Goal: Transaction & Acquisition: Book appointment/travel/reservation

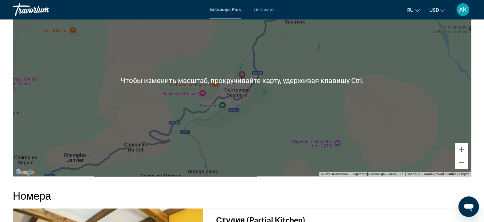
scroll to position [959, 0]
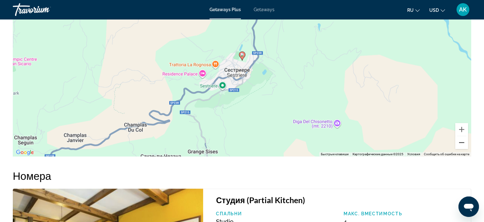
click at [463, 144] on button "Уменьшить" at bounding box center [461, 142] width 13 height 13
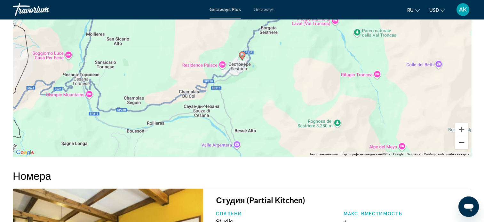
click at [463, 144] on button "Уменьшить" at bounding box center [461, 142] width 13 height 13
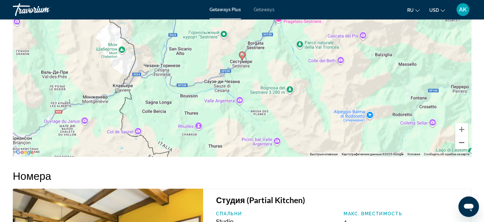
click at [463, 144] on button "Уменьшить" at bounding box center [461, 142] width 13 height 13
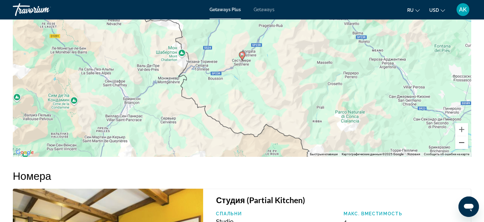
click at [462, 144] on button "Уменьшить" at bounding box center [461, 142] width 13 height 13
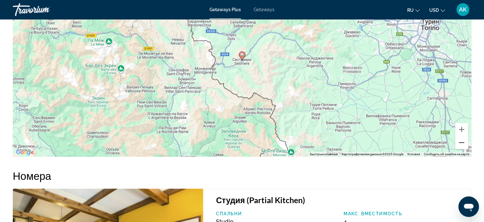
click at [462, 144] on button "Уменьшить" at bounding box center [461, 142] width 13 height 13
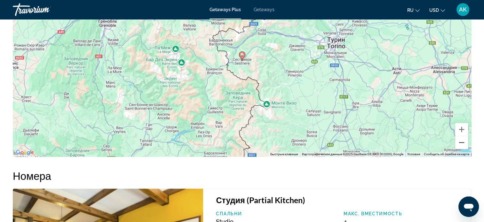
click at [462, 144] on button "Уменьшить" at bounding box center [461, 142] width 13 height 13
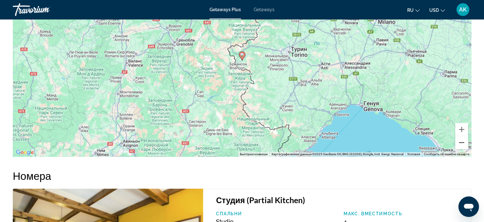
click at [457, 141] on button "Уменьшить" at bounding box center [461, 142] width 13 height 13
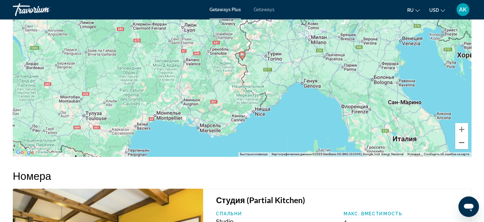
click at [457, 141] on button "Уменьшить" at bounding box center [461, 142] width 13 height 13
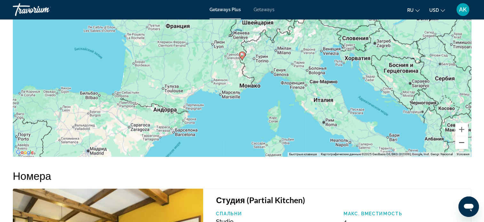
click at [457, 144] on button "Уменьшить" at bounding box center [461, 142] width 13 height 13
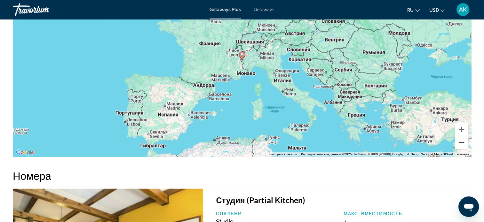
click at [464, 141] on button "Уменьшить" at bounding box center [461, 142] width 13 height 13
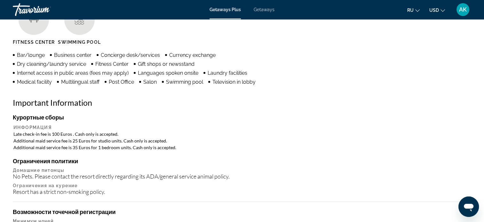
scroll to position [544, 0]
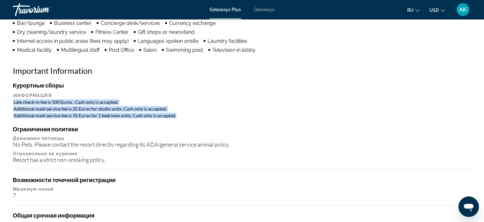
drag, startPoint x: 13, startPoint y: 101, endPoint x: 172, endPoint y: 114, distance: 160.1
click at [172, 114] on table "Информация Late check-in fee is 100 Euros . Cash only is accepted. Additional m…" at bounding box center [242, 105] width 458 height 27
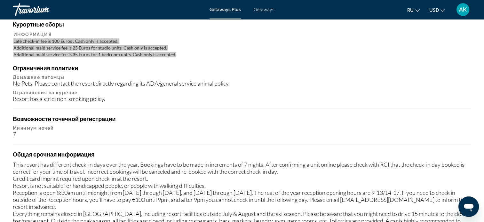
scroll to position [608, 0]
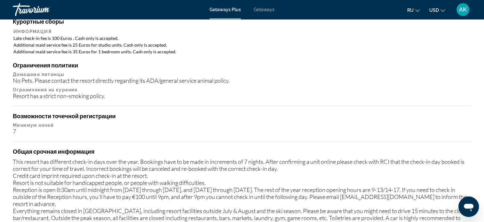
click at [283, 101] on div "Курортные сборы Информация Late check-in fee is 100 Euros . Cash only is accept…" at bounding box center [242, 151] width 458 height 267
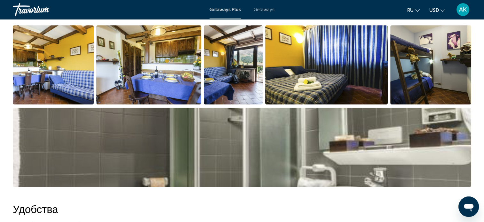
scroll to position [288, 0]
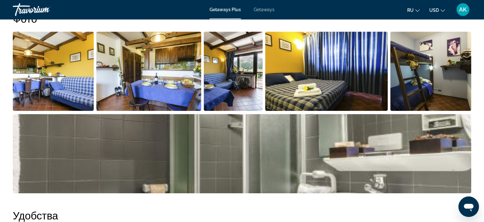
click at [78, 70] on img "Open full-screen image slider" at bounding box center [53, 71] width 81 height 79
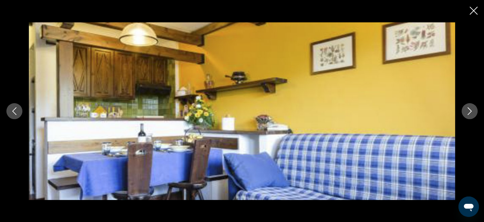
click at [470, 110] on icon "Next image" at bounding box center [470, 111] width 4 height 8
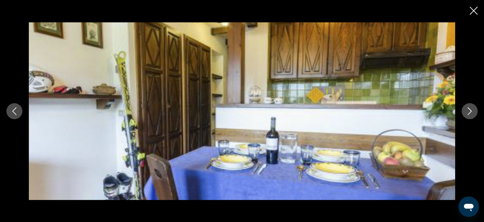
click at [470, 110] on icon "Next image" at bounding box center [470, 111] width 4 height 8
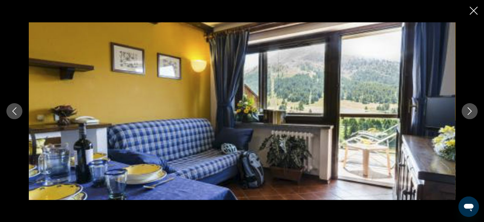
click at [470, 110] on icon "Next image" at bounding box center [470, 111] width 4 height 8
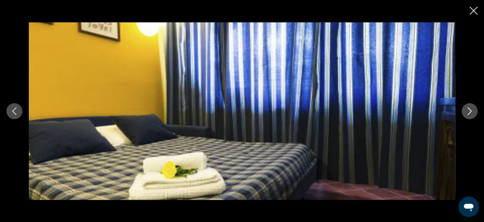
click at [470, 108] on icon "Next image" at bounding box center [470, 111] width 8 height 8
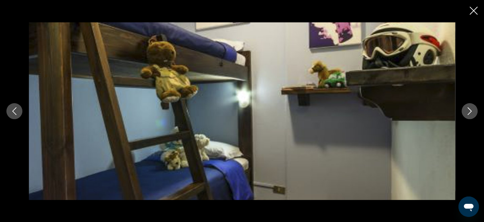
click at [470, 108] on icon "Next image" at bounding box center [470, 111] width 8 height 8
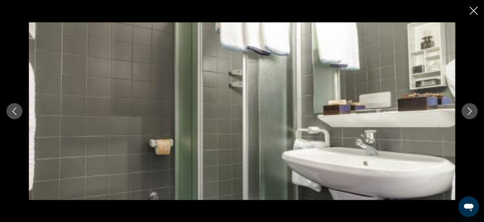
click at [471, 109] on icon "Next image" at bounding box center [470, 111] width 8 height 8
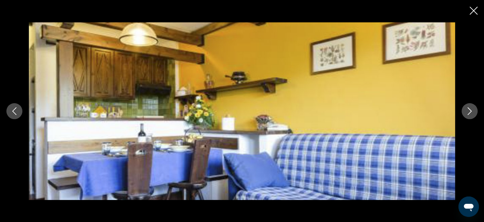
click at [471, 109] on icon "Next image" at bounding box center [470, 111] width 8 height 8
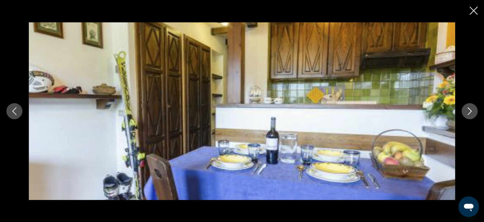
click at [471, 109] on icon "Next image" at bounding box center [470, 111] width 8 height 8
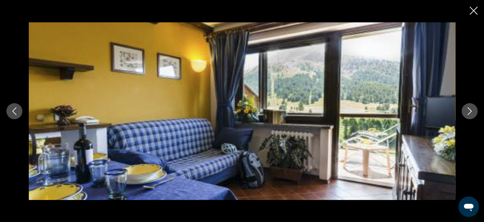
click at [471, 109] on icon "Next image" at bounding box center [470, 111] width 8 height 8
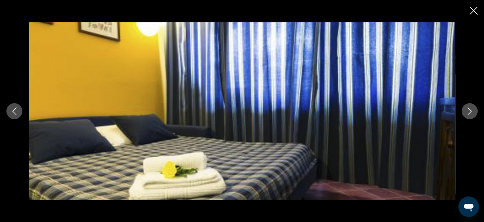
click at [471, 109] on icon "Next image" at bounding box center [470, 111] width 8 height 8
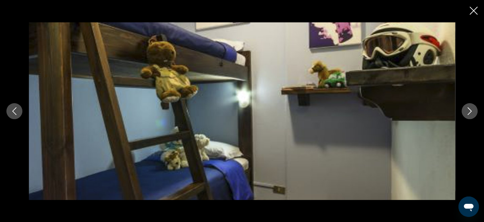
click at [471, 109] on icon "Next image" at bounding box center [470, 111] width 8 height 8
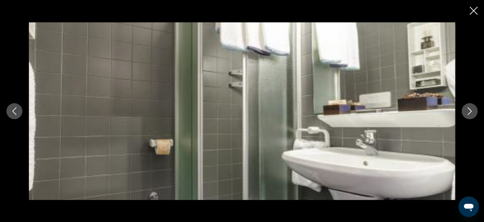
click at [471, 109] on icon "Next image" at bounding box center [470, 111] width 8 height 8
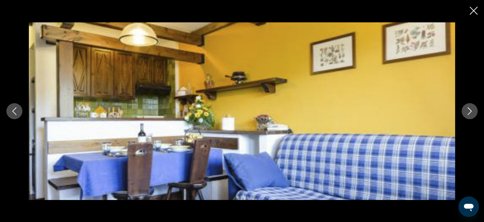
click at [471, 109] on icon "Next image" at bounding box center [470, 111] width 8 height 8
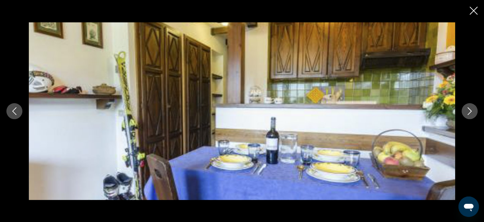
click at [471, 109] on icon "Next image" at bounding box center [470, 111] width 8 height 8
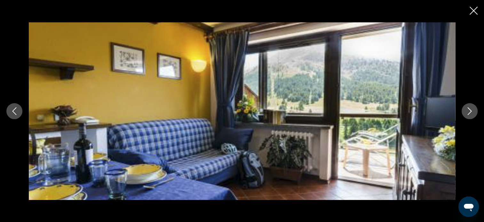
click at [471, 109] on icon "Next image" at bounding box center [470, 111] width 8 height 8
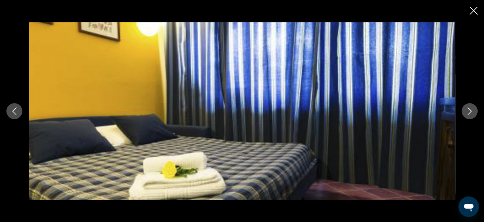
click at [471, 109] on icon "Next image" at bounding box center [470, 111] width 8 height 8
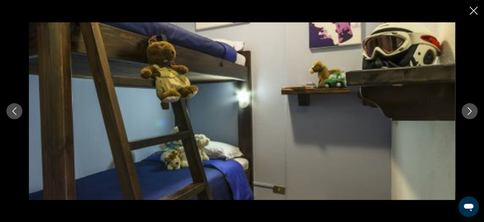
click at [471, 109] on icon "Next image" at bounding box center [470, 111] width 8 height 8
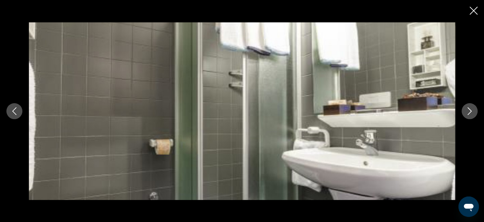
drag, startPoint x: 474, startPoint y: 10, endPoint x: 471, endPoint y: 9, distance: 3.3
click at [473, 9] on icon "Close slideshow" at bounding box center [474, 11] width 8 height 8
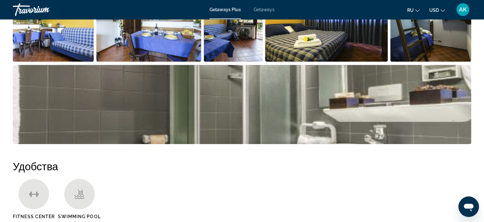
scroll to position [352, 0]
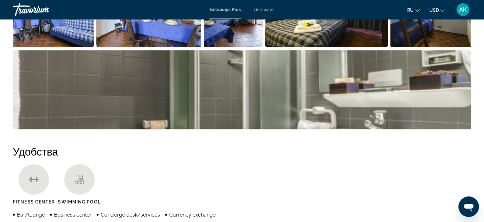
click at [280, 101] on img "Open full-screen image slider" at bounding box center [242, 89] width 458 height 79
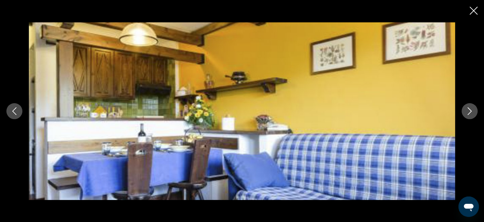
click at [469, 111] on icon "Next image" at bounding box center [470, 111] width 8 height 8
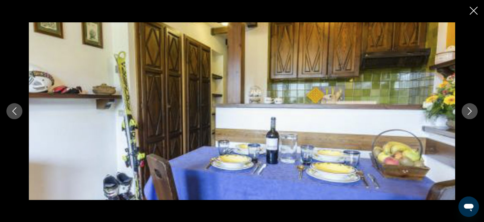
click at [469, 111] on icon "Next image" at bounding box center [470, 111] width 8 height 8
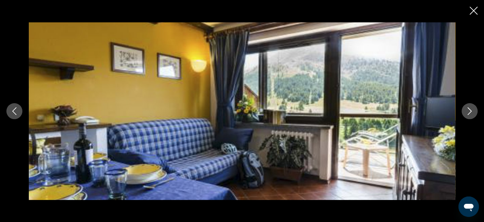
click at [469, 111] on icon "Next image" at bounding box center [470, 111] width 8 height 8
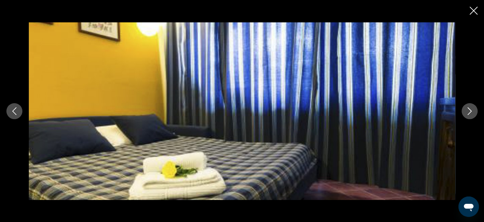
click at [469, 111] on icon "Next image" at bounding box center [470, 111] width 8 height 8
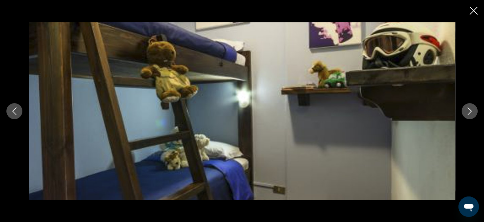
click at [470, 110] on icon "Next image" at bounding box center [470, 111] width 4 height 8
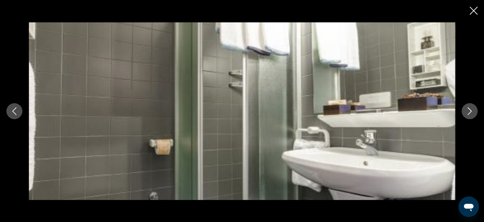
click at [470, 110] on icon "Next image" at bounding box center [470, 111] width 4 height 8
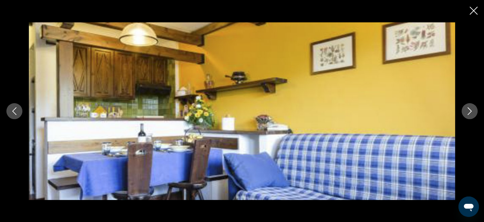
click at [470, 110] on icon "Next image" at bounding box center [470, 111] width 4 height 8
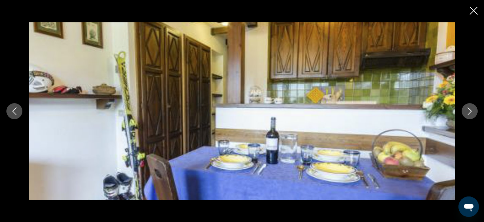
click at [470, 110] on icon "Next image" at bounding box center [470, 111] width 4 height 8
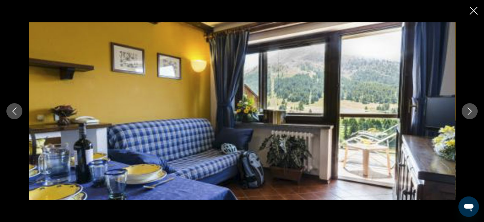
click at [470, 110] on icon "Next image" at bounding box center [470, 111] width 4 height 8
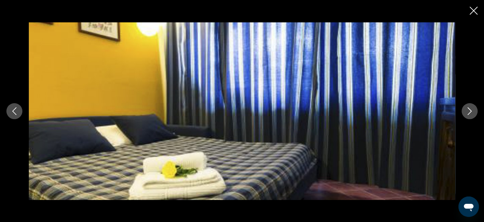
click at [470, 110] on icon "Next image" at bounding box center [470, 111] width 4 height 8
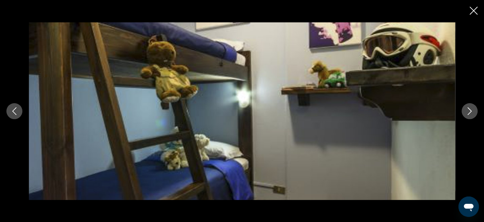
click at [470, 110] on icon "Next image" at bounding box center [470, 111] width 4 height 8
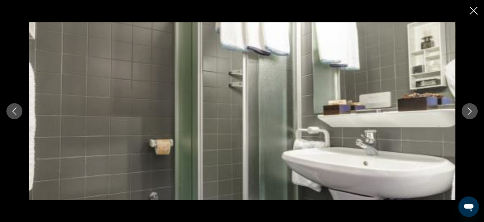
click at [470, 110] on icon "Next image" at bounding box center [470, 111] width 4 height 8
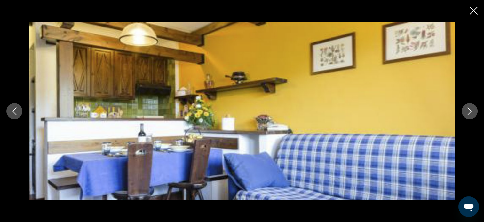
click at [472, 11] on icon "Close slideshow" at bounding box center [474, 11] width 8 height 8
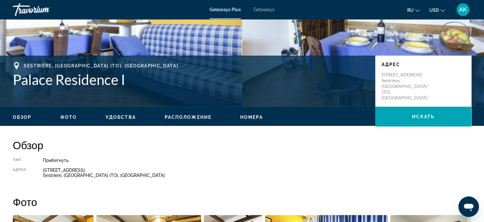
scroll to position [128, 0]
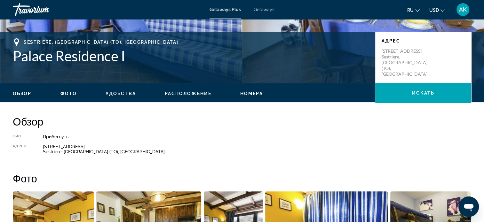
click at [124, 93] on span "Удобства" at bounding box center [121, 93] width 30 height 5
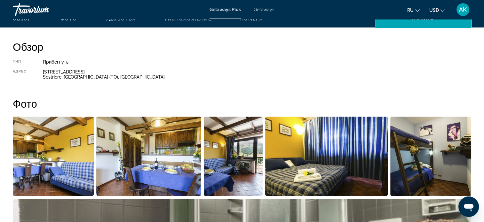
scroll to position [75, 0]
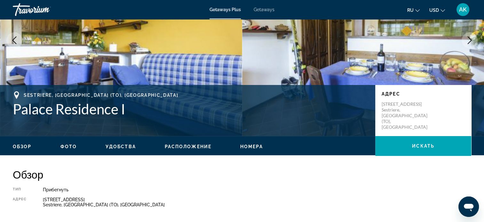
click at [187, 146] on span "Расположение" at bounding box center [188, 146] width 47 height 5
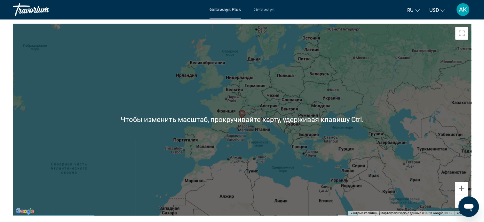
scroll to position [930, 0]
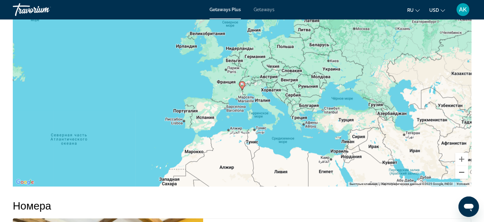
click at [462, 170] on button "Уменьшить" at bounding box center [461, 172] width 13 height 13
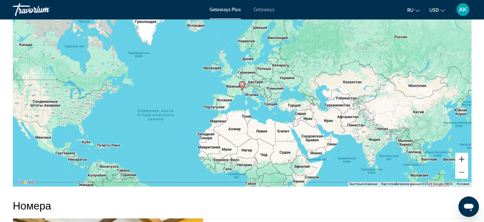
click at [460, 157] on button "Увеличить" at bounding box center [461, 159] width 13 height 13
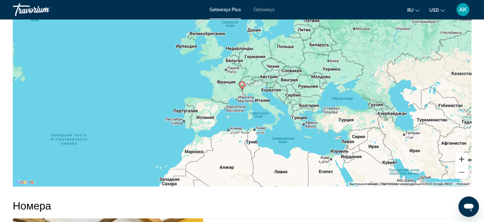
click at [460, 157] on button "Увеличить" at bounding box center [461, 159] width 13 height 13
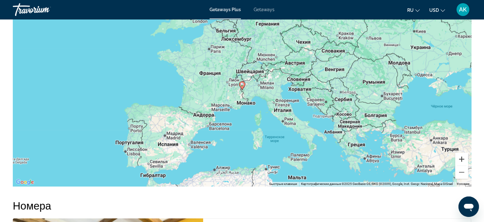
click at [460, 157] on button "Увеличить" at bounding box center [461, 159] width 13 height 13
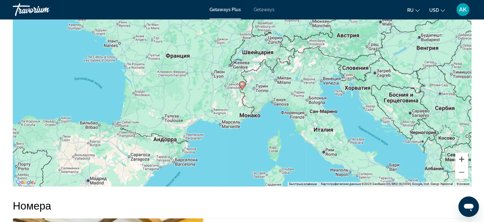
click at [460, 157] on button "Увеличить" at bounding box center [461, 159] width 13 height 13
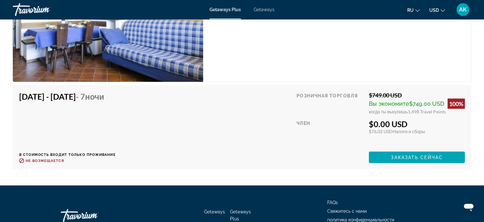
scroll to position [1218, 0]
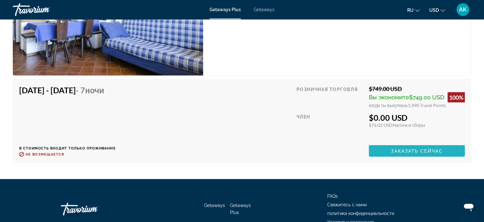
click at [400, 149] on span "Заказать сейчас" at bounding box center [417, 151] width 52 height 5
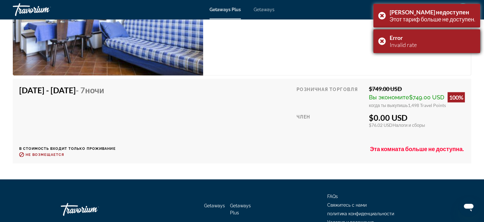
click at [382, 40] on div "Error Invalid rate" at bounding box center [426, 41] width 107 height 24
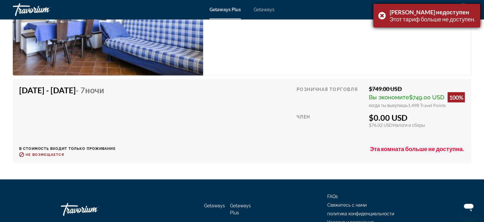
click at [379, 14] on div "Тариф недоступен Этот тариф больше не доступен." at bounding box center [426, 16] width 107 height 24
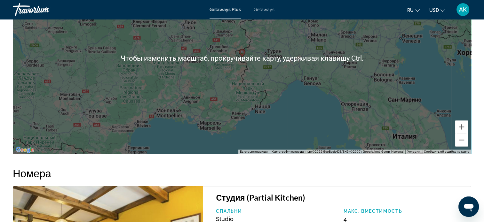
scroll to position [932, 0]
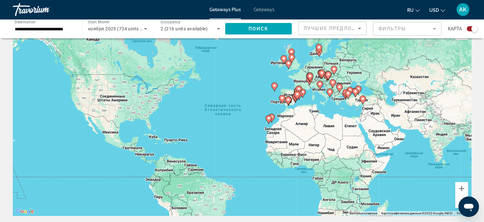
scroll to position [32, 0]
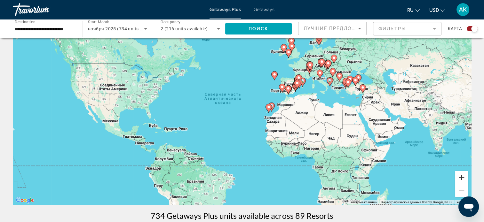
click at [463, 178] on button "Увеличить" at bounding box center [461, 177] width 13 height 13
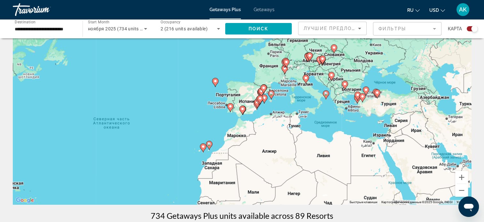
drag, startPoint x: 453, startPoint y: 116, endPoint x: 370, endPoint y: 153, distance: 90.9
click at [361, 152] on div "Чтобы активировать перетаскивание с помощью клавиатуры, нажмите Alt + Ввод. Пос…" at bounding box center [242, 109] width 458 height 192
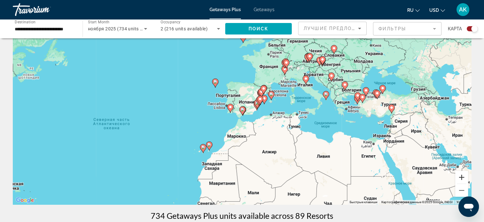
click at [464, 176] on button "Увеличить" at bounding box center [461, 177] width 13 height 13
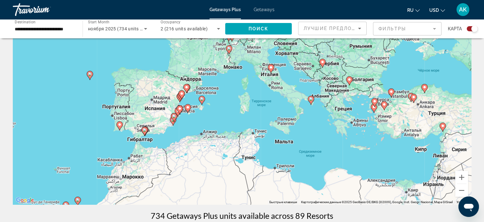
drag, startPoint x: 426, startPoint y: 152, endPoint x: 315, endPoint y: 147, distance: 110.4
click at [326, 165] on div "Чтобы активировать перетаскивание с помощью клавиатуры, нажмите Alt + Ввод. Пос…" at bounding box center [242, 109] width 458 height 192
click at [271, 67] on image "Main content" at bounding box center [271, 67] width 4 height 4
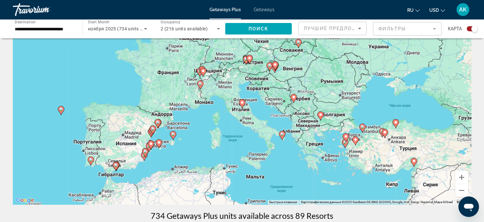
click at [242, 104] on image "Main content" at bounding box center [242, 103] width 4 height 4
type input "**********"
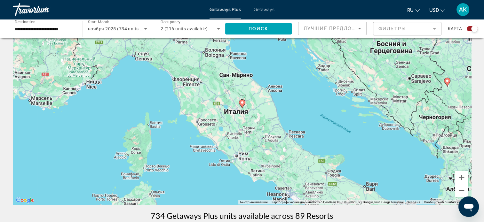
click at [242, 104] on image "Main content" at bounding box center [242, 103] width 4 height 4
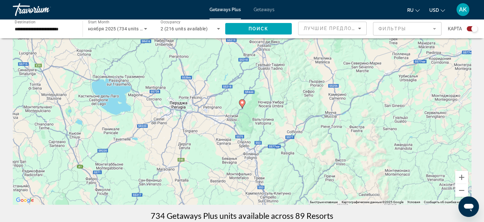
click at [242, 104] on image "Main content" at bounding box center [242, 103] width 4 height 4
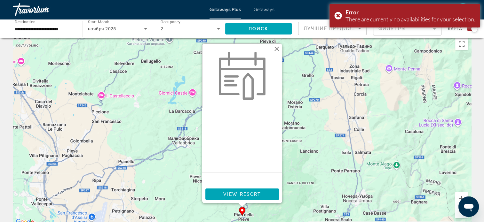
scroll to position [0, 0]
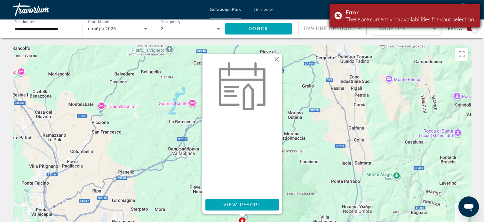
click at [336, 15] on div "Error There are currently no availabilities for your selection." at bounding box center [404, 16] width 151 height 24
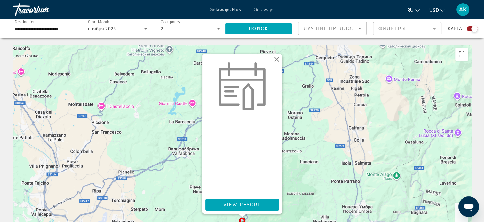
click at [278, 59] on button "Закрыть" at bounding box center [277, 60] width 10 height 10
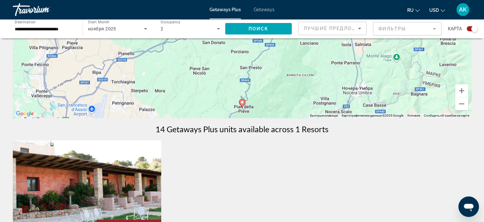
scroll to position [128, 0]
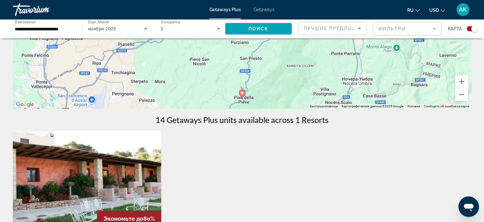
click at [241, 94] on image "Main content" at bounding box center [242, 93] width 4 height 4
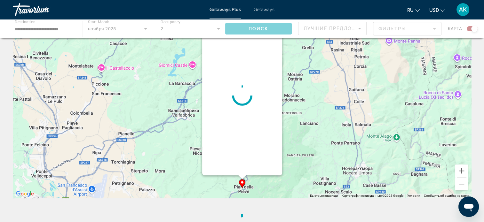
scroll to position [0, 0]
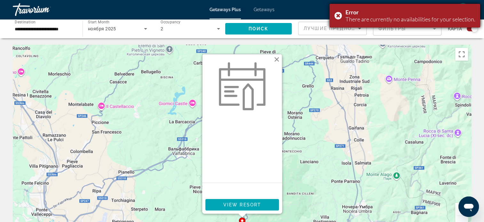
click at [336, 15] on div "Error There are currently no availabilities for your selection." at bounding box center [404, 16] width 151 height 24
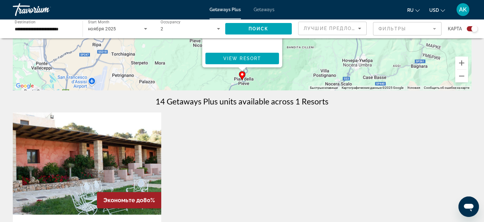
scroll to position [160, 0]
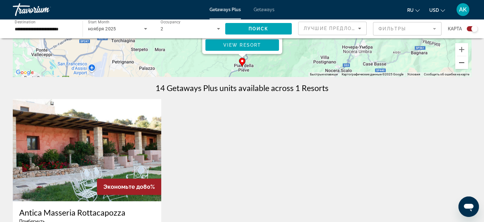
click at [461, 64] on button "Уменьшить" at bounding box center [461, 62] width 13 height 13
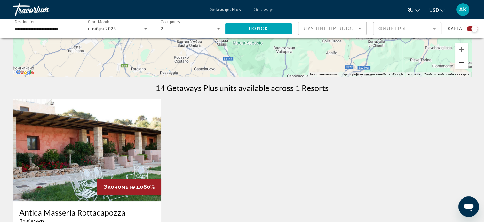
click at [461, 64] on button "Уменьшить" at bounding box center [461, 62] width 13 height 13
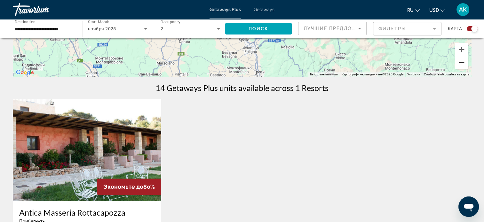
click at [461, 64] on button "Уменьшить" at bounding box center [461, 62] width 13 height 13
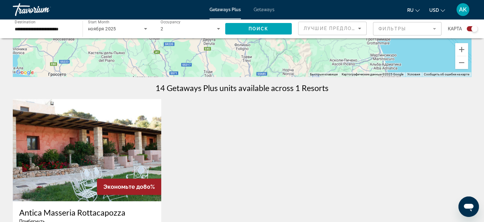
drag, startPoint x: 331, startPoint y: 57, endPoint x: 326, endPoint y: 91, distance: 34.2
click at [326, 91] on div "← Переместить влево → Переместить вправо ↑ Переместить вверх ↓ Переместить вниз…" at bounding box center [242, 111] width 484 height 452
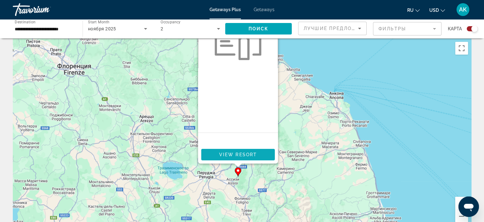
scroll to position [0, 0]
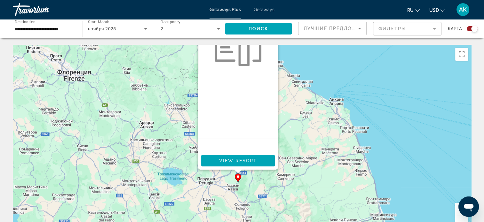
click at [374, 70] on div "Чтобы активировать перетаскивание с помощью клавиатуры, нажмите Alt + Ввод. Пос…" at bounding box center [242, 141] width 458 height 192
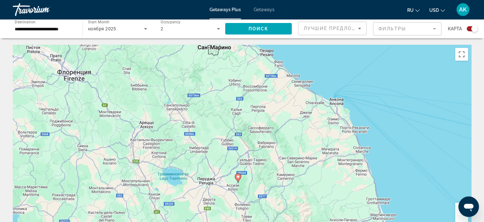
scroll to position [32, 0]
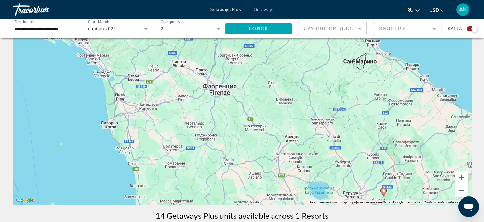
drag, startPoint x: 71, startPoint y: 94, endPoint x: 217, endPoint y: 142, distance: 153.6
click at [217, 142] on div "Чтобы активировать перетаскивание с помощью клавиатуры, нажмите Alt + Ввод. Пос…" at bounding box center [242, 109] width 458 height 192
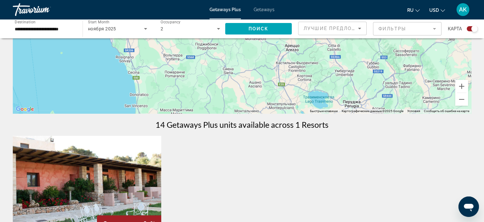
scroll to position [128, 0]
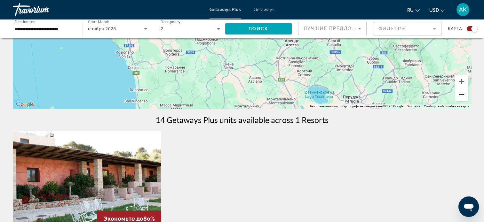
click at [460, 94] on button "Уменьшить" at bounding box center [461, 94] width 13 height 13
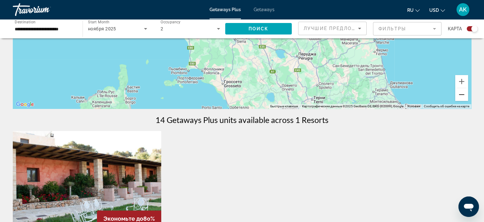
click at [460, 94] on button "Уменьшить" at bounding box center [461, 94] width 13 height 13
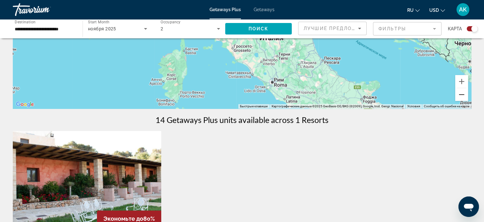
click at [460, 94] on button "Уменьшить" at bounding box center [461, 94] width 13 height 13
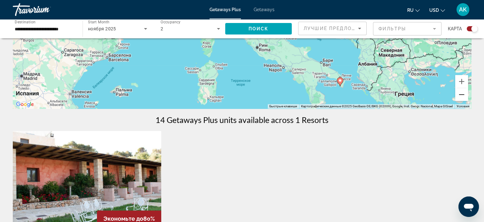
click at [460, 94] on button "Уменьшить" at bounding box center [461, 94] width 13 height 13
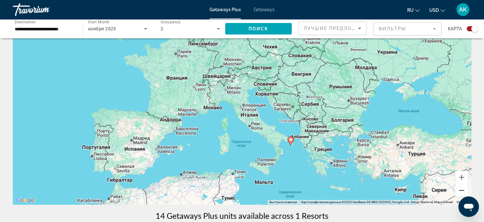
scroll to position [0, 0]
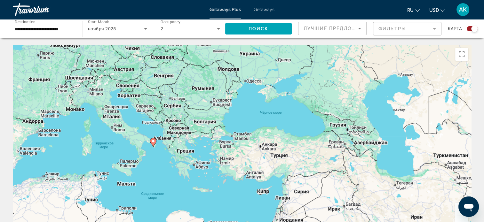
drag, startPoint x: 432, startPoint y: 148, endPoint x: 294, endPoint y: 117, distance: 141.9
click at [294, 117] on div "Чтобы активировать перетаскивание с помощью клавиатуры, нажмите Alt + Ввод. Пос…" at bounding box center [242, 141] width 458 height 192
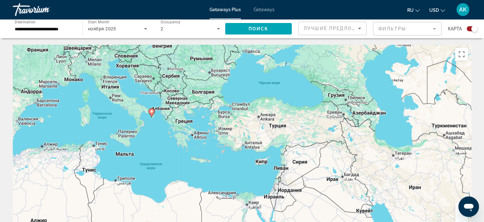
drag, startPoint x: 257, startPoint y: 157, endPoint x: 256, endPoint y: 126, distance: 31.1
click at [256, 126] on div "Чтобы активировать перетаскивание с помощью клавиатуры, нажмите Alt + Ввод. Пос…" at bounding box center [242, 141] width 458 height 192
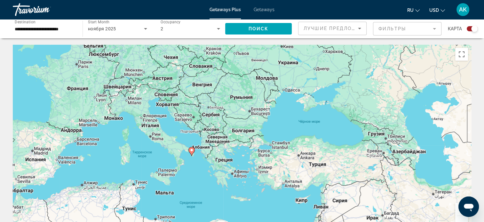
drag, startPoint x: 282, startPoint y: 192, endPoint x: 322, endPoint y: 231, distance: 55.2
click at [322, 222] on html "**********" at bounding box center [242, 111] width 484 height 222
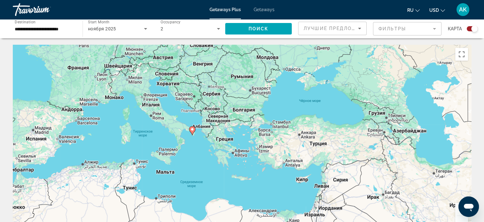
drag, startPoint x: 272, startPoint y: 179, endPoint x: 273, endPoint y: 158, distance: 21.4
click at [273, 158] on div "Чтобы активировать перетаскивание с помощью клавиатуры, нажмите Alt + Ввод. Пос…" at bounding box center [242, 141] width 458 height 192
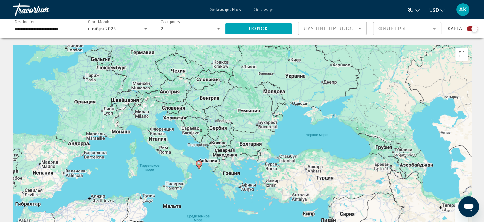
drag, startPoint x: 231, startPoint y: 74, endPoint x: 238, endPoint y: 109, distance: 35.6
click at [238, 109] on div "Чтобы активировать перетаскивание с помощью клавиатуры, нажмите Alt + Ввод. Пос…" at bounding box center [242, 141] width 458 height 192
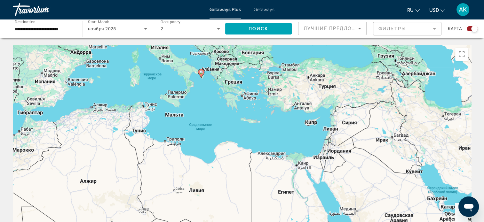
drag, startPoint x: 361, startPoint y: 193, endPoint x: 369, endPoint y: 105, distance: 88.3
click at [366, 103] on div "Чтобы активировать перетаскивание с помощью клавиатуры, нажмите Alt + Ввод. Пос…" at bounding box center [242, 141] width 458 height 192
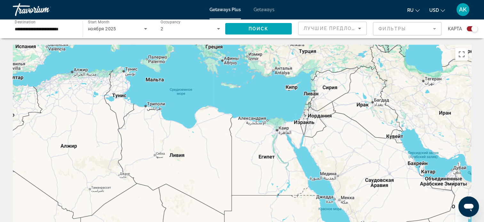
drag, startPoint x: 460, startPoint y: 160, endPoint x: 428, endPoint y: 120, distance: 51.4
click at [428, 120] on div "Чтобы активировать перетаскивание с помощью клавиатуры, нажмите Alt + Ввод. Пос…" at bounding box center [242, 141] width 458 height 192
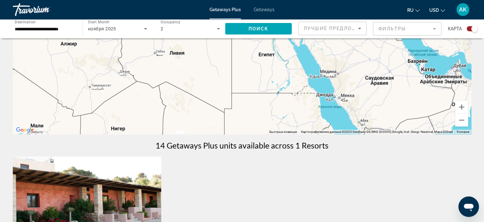
scroll to position [104, 0]
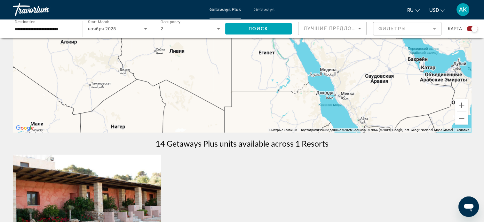
click at [464, 117] on button "Уменьшить" at bounding box center [461, 118] width 13 height 13
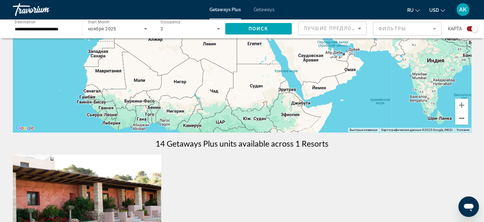
click at [464, 117] on button "Уменьшить" at bounding box center [461, 118] width 13 height 13
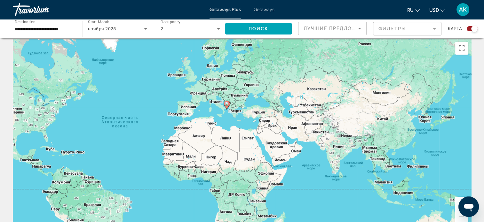
scroll to position [0, 0]
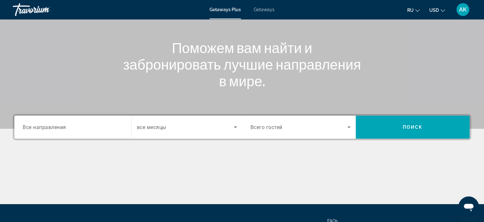
scroll to position [96, 0]
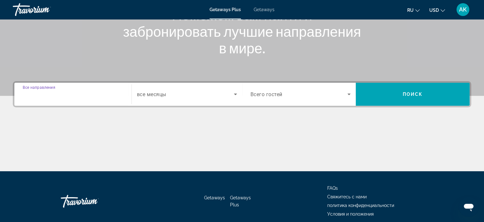
click at [73, 94] on input "Destination Все направления" at bounding box center [73, 95] width 100 height 8
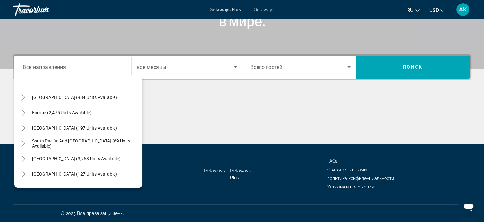
scroll to position [52, 0]
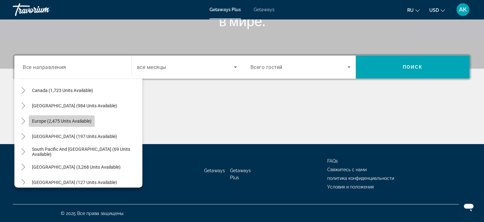
click at [80, 121] on span "Europe (2,475 units available)" at bounding box center [61, 121] width 59 height 5
type input "**********"
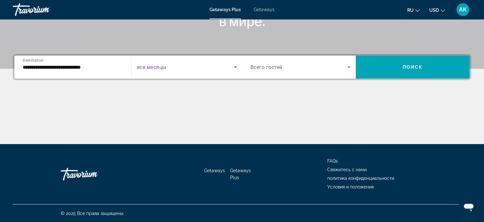
click at [234, 65] on icon "Search widget" at bounding box center [236, 67] width 8 height 8
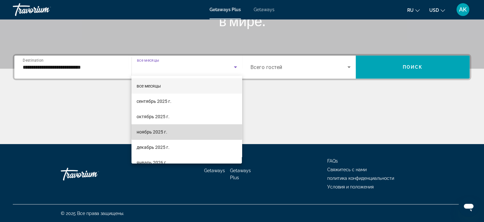
click at [187, 130] on mat-option "ноябрь 2025 г." at bounding box center [186, 131] width 110 height 15
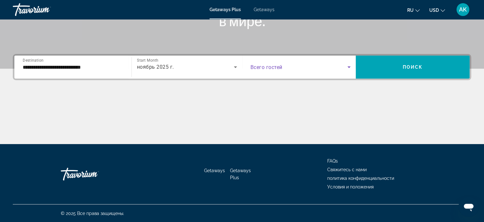
click at [348, 67] on icon "Search widget" at bounding box center [348, 68] width 3 height 2
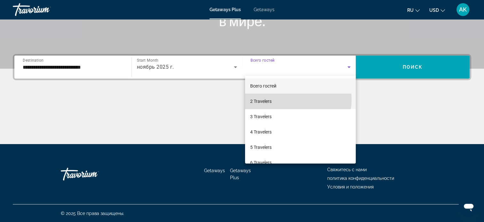
click at [288, 100] on mat-option "2 Travelers" at bounding box center [300, 101] width 111 height 15
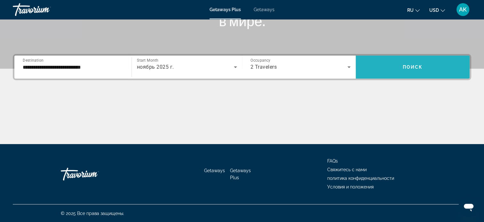
click at [405, 66] on span "Поиск" at bounding box center [413, 67] width 20 height 5
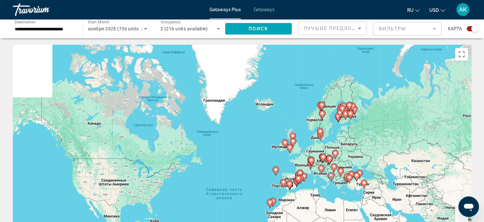
drag, startPoint x: 367, startPoint y: 173, endPoint x: 377, endPoint y: 214, distance: 42.5
click at [368, 222] on html "**********" at bounding box center [242, 111] width 484 height 222
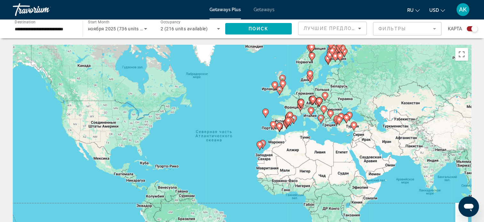
drag, startPoint x: 418, startPoint y: 144, endPoint x: 407, endPoint y: 83, distance: 62.1
click at [407, 83] on div "Чтобы активировать перетаскивание с помощью клавиатуры, нажмите Alt + Ввод. Пос…" at bounding box center [242, 141] width 458 height 192
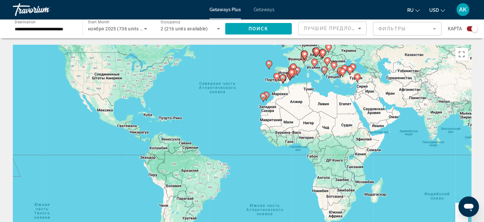
drag, startPoint x: 440, startPoint y: 154, endPoint x: 443, endPoint y: 107, distance: 46.8
click at [443, 108] on div "Чтобы активировать перетаскивание с помощью клавиатуры, нажмите Alt + Ввод. Пос…" at bounding box center [242, 141] width 458 height 192
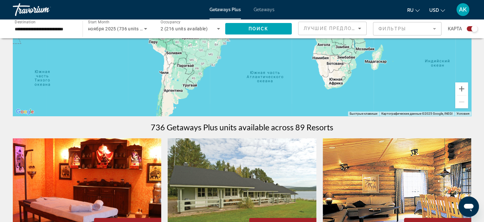
scroll to position [96, 0]
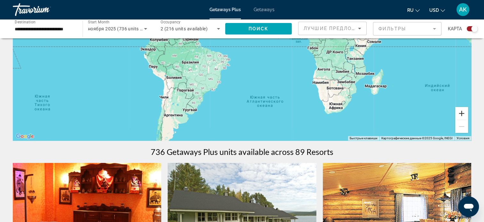
click at [459, 113] on button "Увеличить" at bounding box center [461, 113] width 13 height 13
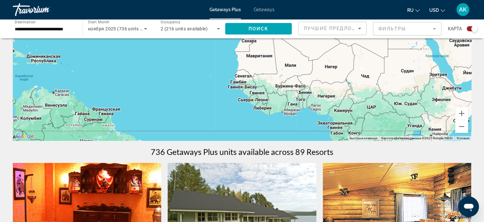
drag, startPoint x: 409, startPoint y: 81, endPoint x: 363, endPoint y: 163, distance: 93.9
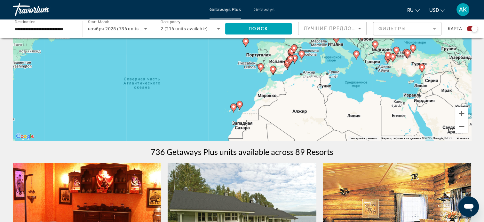
drag, startPoint x: 377, startPoint y: 80, endPoint x: 371, endPoint y: 169, distance: 88.8
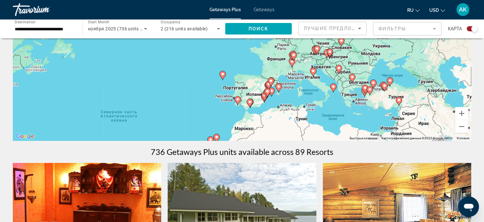
drag, startPoint x: 363, startPoint y: 120, endPoint x: 339, endPoint y: 154, distance: 42.2
click at [461, 114] on button "Увеличить" at bounding box center [461, 113] width 13 height 13
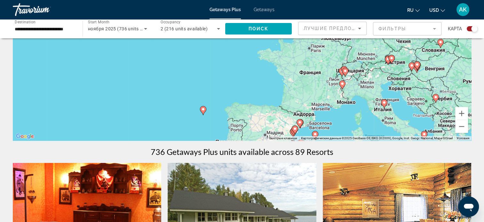
click at [383, 103] on image "Main content" at bounding box center [384, 103] width 4 height 4
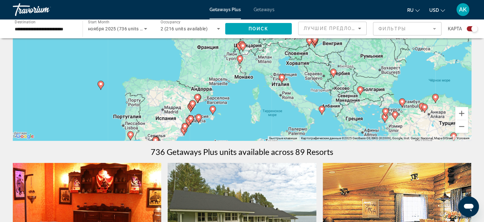
drag, startPoint x: 299, startPoint y: 105, endPoint x: 339, endPoint y: 144, distance: 56.1
click at [280, 77] on image "Main content" at bounding box center [282, 77] width 4 height 4
type input "**********"
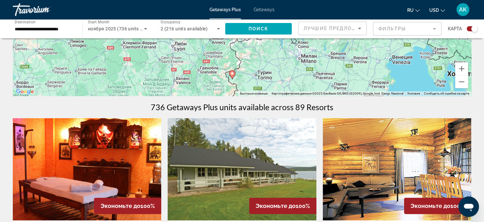
scroll to position [128, 0]
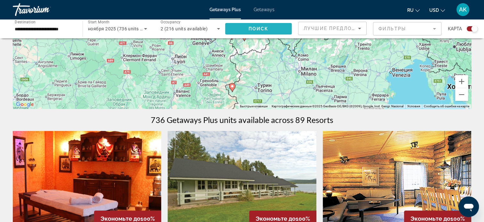
click at [275, 26] on span "Search widget" at bounding box center [258, 28] width 67 height 15
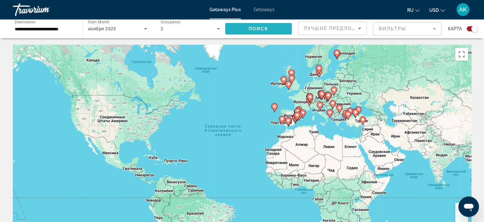
click at [270, 26] on span "Search widget" at bounding box center [258, 28] width 67 height 15
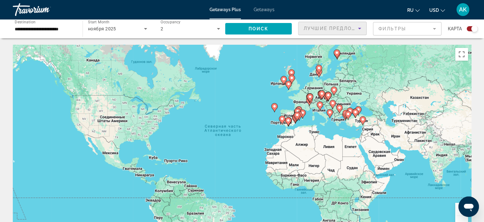
click at [357, 27] on icon "Sort by" at bounding box center [360, 29] width 8 height 8
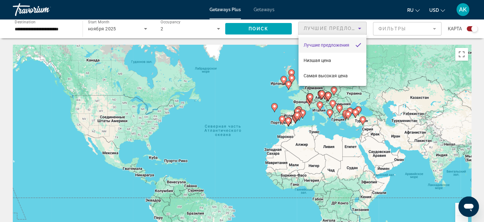
click at [433, 28] on div at bounding box center [242, 111] width 484 height 222
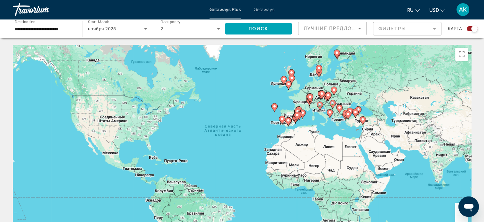
click at [432, 28] on mat-form-field "Фильтры" at bounding box center [407, 28] width 68 height 13
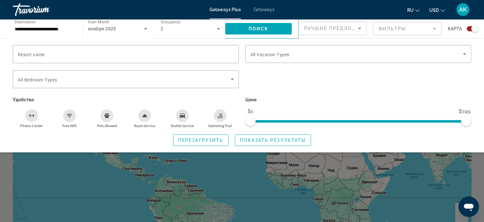
click at [221, 115] on icon "Swimming Pool" at bounding box center [220, 114] width 3 height 3
click at [185, 116] on div "Shuttle Service" at bounding box center [182, 115] width 13 height 13
click at [146, 118] on icon "Room Service" at bounding box center [144, 115] width 5 height 5
click at [71, 115] on icon "Free Wifi" at bounding box center [69, 115] width 4 height 1
click at [33, 113] on icon "Fitness Center" at bounding box center [31, 115] width 5 height 5
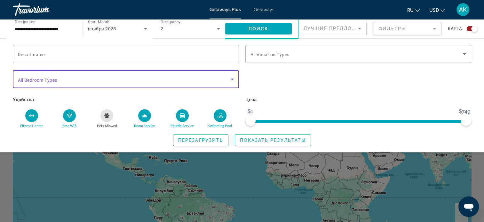
click at [233, 77] on icon "Search widget" at bounding box center [232, 79] width 8 height 8
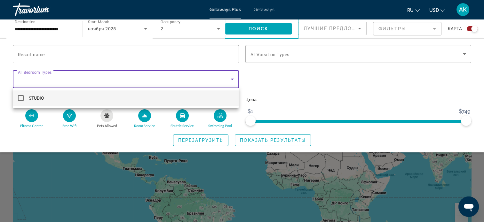
click at [233, 77] on div at bounding box center [242, 111] width 484 height 222
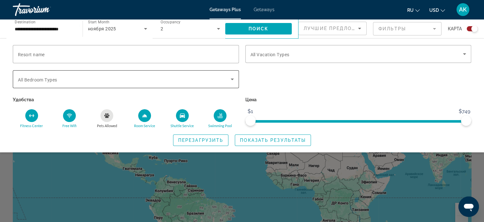
click at [233, 77] on icon "Search widget" at bounding box center [232, 79] width 8 height 8
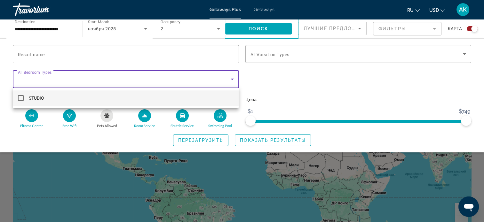
click at [105, 54] on div at bounding box center [242, 111] width 484 height 222
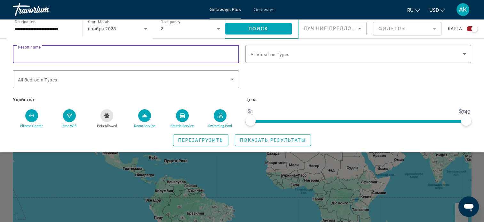
click at [105, 54] on input "Resort name" at bounding box center [126, 55] width 216 height 8
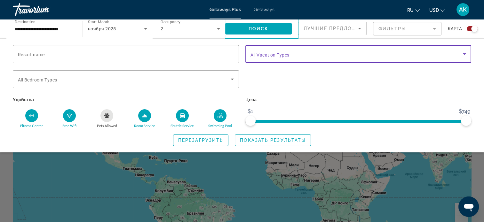
click at [464, 54] on icon "Search widget" at bounding box center [464, 54] width 3 height 2
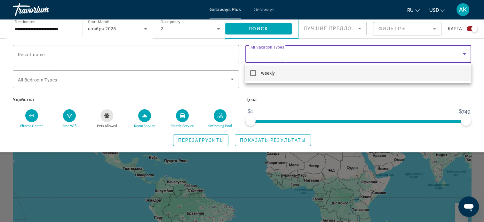
click at [404, 88] on div at bounding box center [242, 111] width 484 height 222
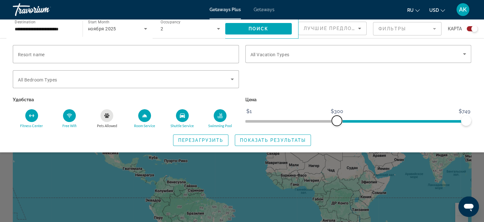
drag, startPoint x: 252, startPoint y: 120, endPoint x: 336, endPoint y: 116, distance: 84.5
click at [336, 116] on span "ngx-slider" at bounding box center [337, 121] width 10 height 10
click at [266, 138] on span "Показать результаты" at bounding box center [273, 140] width 66 height 5
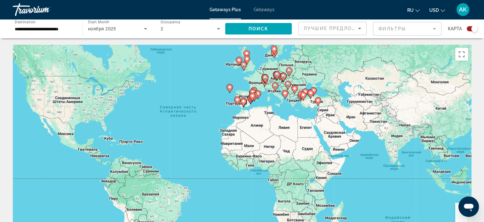
drag, startPoint x: 346, startPoint y: 173, endPoint x: 300, endPoint y: 153, distance: 49.7
click at [300, 153] on div "Чтобы активировать перетаскивание с помощью клавиатуры, нажмите Alt + Ввод. Пос…" at bounding box center [242, 141] width 458 height 192
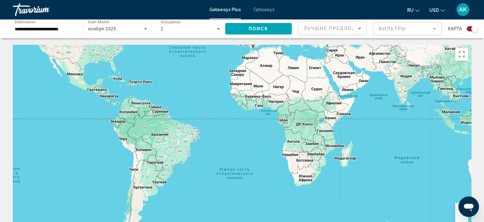
drag, startPoint x: 445, startPoint y: 191, endPoint x: 463, endPoint y: 130, distance: 64.4
click at [454, 130] on div "Чтобы активировать перетаскивание с помощью клавиатуры, нажмите Alt + Ввод. Пос…" at bounding box center [242, 141] width 458 height 192
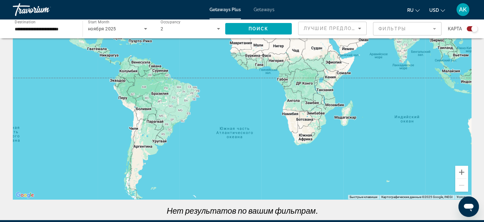
scroll to position [43, 0]
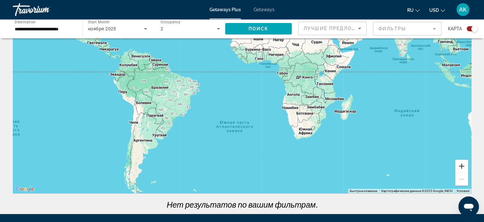
click at [462, 165] on button "Увеличить" at bounding box center [461, 166] width 13 height 13
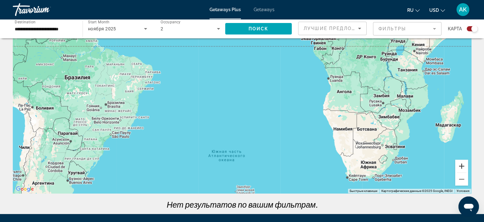
click at [462, 166] on button "Увеличить" at bounding box center [461, 166] width 13 height 13
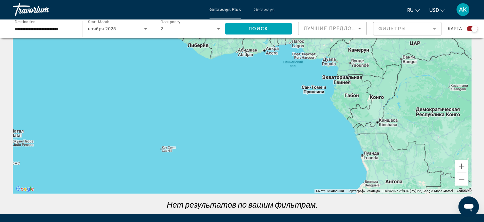
drag, startPoint x: 380, startPoint y: 75, endPoint x: 324, endPoint y: 181, distance: 120.2
click at [324, 182] on div "Чтобы активировать перетаскивание с помощью клавиатуры, нажмите Alt + Ввод. Пос…" at bounding box center [242, 98] width 458 height 192
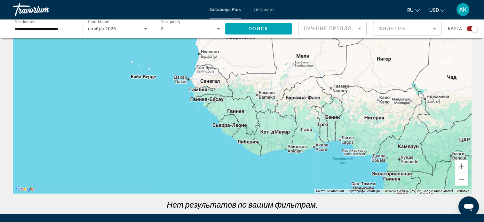
drag, startPoint x: 315, startPoint y: 88, endPoint x: 384, endPoint y: 188, distance: 122.1
click at [384, 188] on div "Чтобы активировать перетаскивание с помощью клавиатуры, нажмите Alt + Ввод. Пос…" at bounding box center [242, 98] width 458 height 192
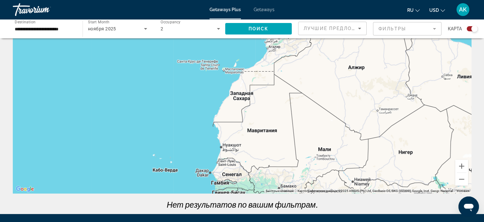
drag, startPoint x: 318, startPoint y: 119, endPoint x: 350, endPoint y: 114, distance: 32.8
click at [324, 197] on div "← Переместить влево → Переместить вправо ↑ Переместить вверх ↓ Переместить вниз…" at bounding box center [242, 108] width 484 height 213
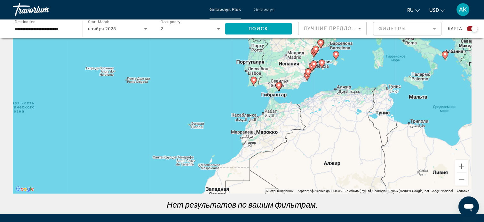
drag, startPoint x: 351, startPoint y: 99, endPoint x: 334, endPoint y: 147, distance: 51.5
click at [326, 193] on div "Чтобы активировать перетаскивание с помощью клавиатуры, нажмите Alt + Ввод. Пос…" at bounding box center [242, 98] width 458 height 192
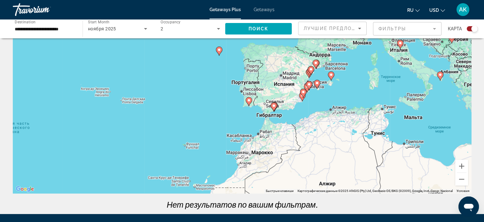
drag, startPoint x: 336, startPoint y: 134, endPoint x: 325, endPoint y: 197, distance: 63.6
click at [325, 197] on div "← Переместить влево → Переместить вправо ↑ Переместить вверх ↓ Переместить вниз…" at bounding box center [242, 108] width 484 height 213
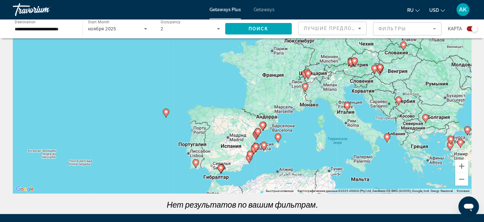
drag, startPoint x: 343, startPoint y: 168, endPoint x: 306, endPoint y: 157, distance: 38.5
click at [297, 188] on div "Чтобы активировать перетаскивание с помощью клавиатуры, нажмите Alt + Ввод. Пос…" at bounding box center [242, 98] width 458 height 192
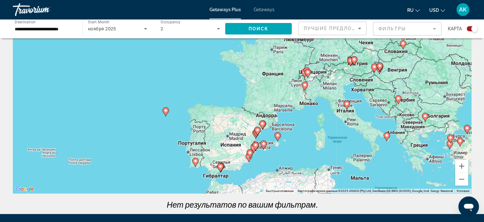
click at [347, 103] on image "Main content" at bounding box center [347, 104] width 4 height 4
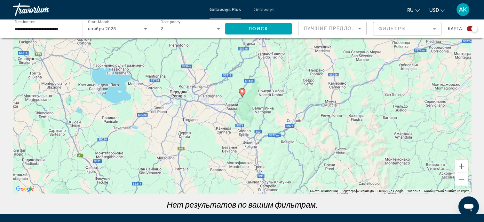
click at [244, 96] on gmp-advanced-marker "Main content" at bounding box center [242, 93] width 6 height 10
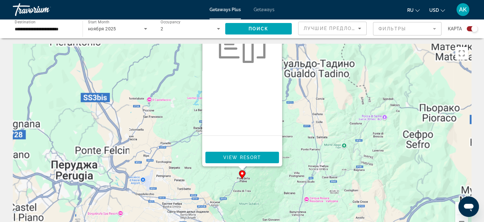
scroll to position [0, 0]
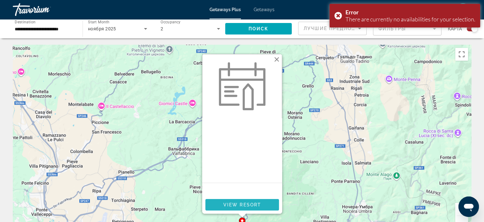
click at [258, 205] on span "View Resort" at bounding box center [242, 204] width 38 height 5
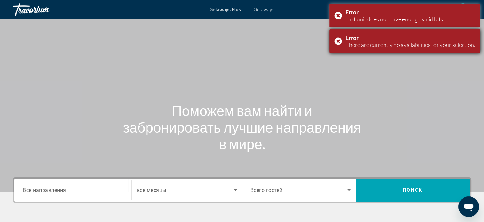
drag, startPoint x: 338, startPoint y: 41, endPoint x: 337, endPoint y: 33, distance: 7.7
click at [338, 39] on div "Error There are currently no availabilities for your selection." at bounding box center [404, 41] width 151 height 24
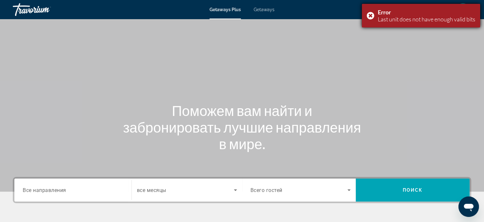
click at [367, 15] on div "Error Last unit does not have enough valid bits" at bounding box center [421, 16] width 118 height 24
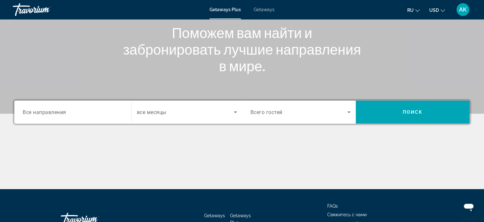
scroll to position [96, 0]
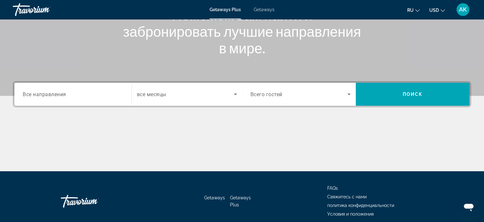
click at [123, 93] on div "Destination Все направления" at bounding box center [73, 94] width 111 height 18
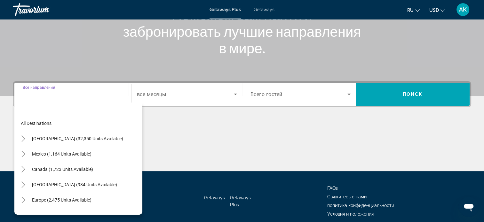
scroll to position [123, 0]
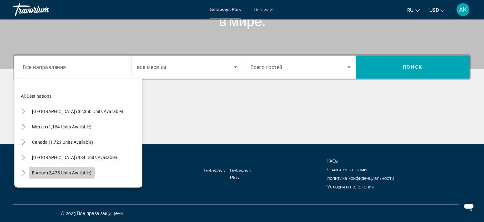
click at [83, 171] on span "Europe (2,475 units available)" at bounding box center [61, 172] width 59 height 5
type input "**********"
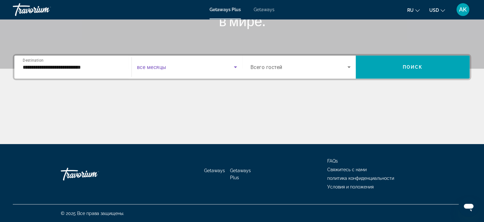
click at [234, 65] on icon "Search widget" at bounding box center [236, 67] width 8 height 8
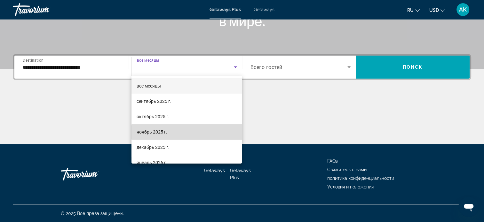
click at [195, 132] on mat-option "ноябрь 2025 г." at bounding box center [186, 131] width 110 height 15
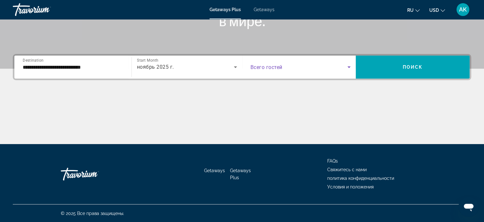
click at [349, 67] on icon "Search widget" at bounding box center [348, 68] width 3 height 2
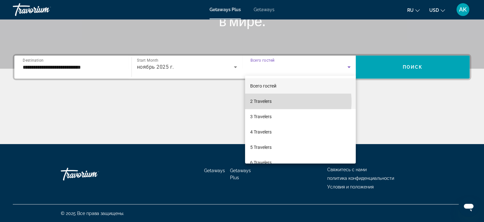
click at [280, 102] on mat-option "2 Travelers" at bounding box center [300, 101] width 111 height 15
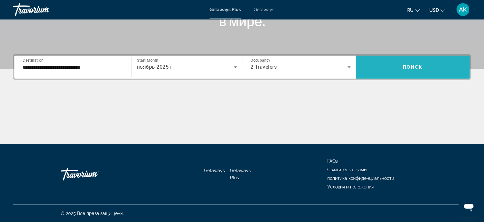
click at [386, 61] on span "Search widget" at bounding box center [413, 66] width 114 height 15
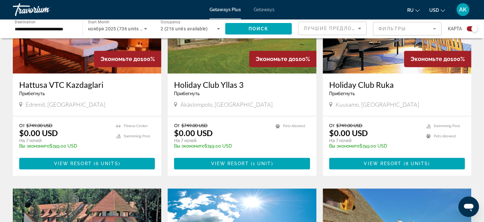
scroll to position [320, 0]
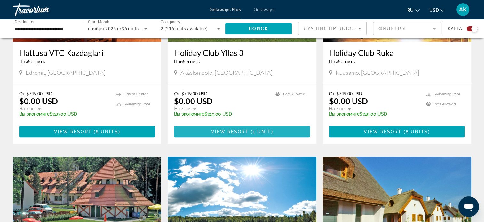
click at [266, 130] on span "1 unit" at bounding box center [262, 131] width 19 height 5
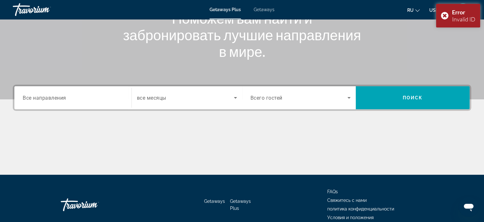
scroll to position [27, 0]
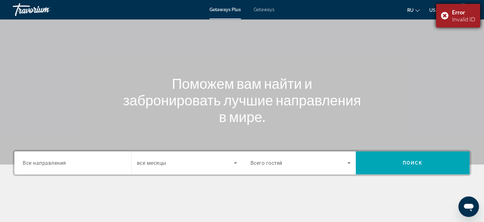
click at [445, 14] on div "Error Invalid ID" at bounding box center [458, 16] width 44 height 24
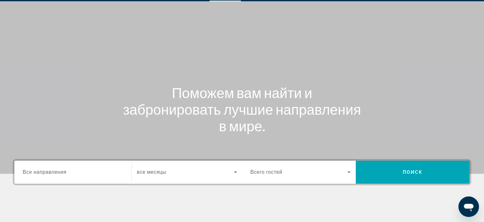
scroll to position [32, 0]
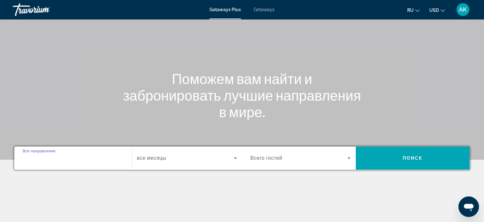
click at [85, 156] on input "Destination Все направления" at bounding box center [73, 159] width 100 height 8
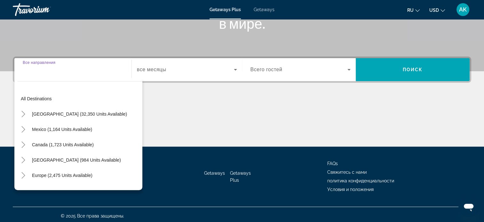
scroll to position [123, 0]
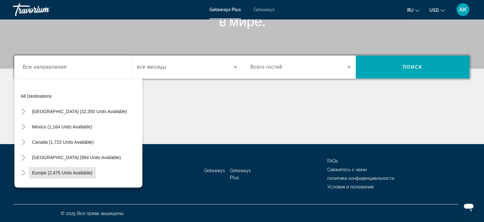
click at [51, 171] on span "Europe (2,475 units available)" at bounding box center [62, 172] width 60 height 5
type input "**********"
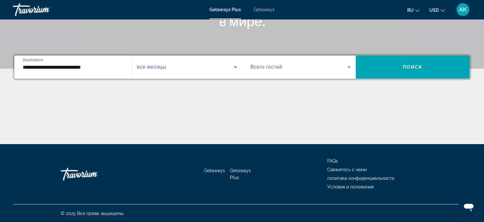
click at [235, 67] on icon "Search widget" at bounding box center [235, 68] width 3 height 2
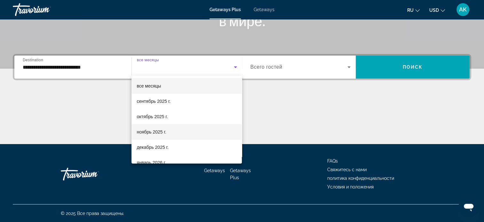
click at [172, 134] on mat-option "ноябрь 2025 г." at bounding box center [186, 131] width 110 height 15
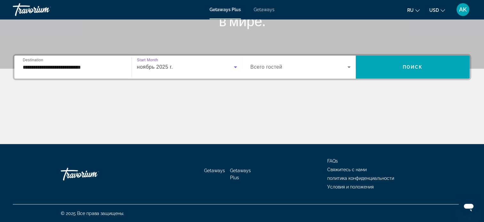
click at [350, 65] on icon "Search widget" at bounding box center [349, 67] width 8 height 8
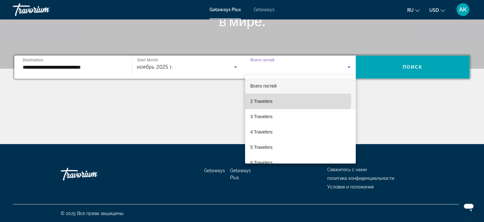
click at [277, 101] on mat-option "2 Travelers" at bounding box center [300, 101] width 111 height 15
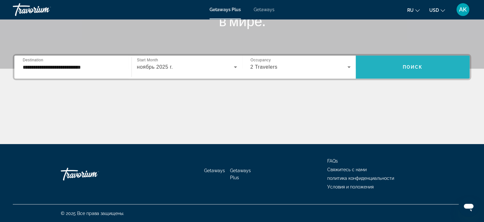
click at [405, 71] on span "Search widget" at bounding box center [413, 66] width 114 height 15
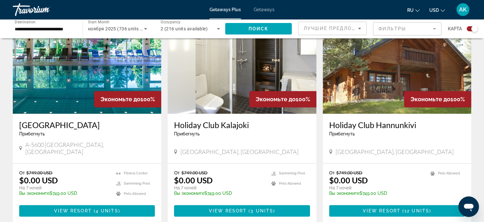
scroll to position [704, 0]
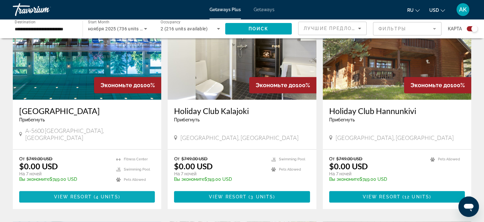
click at [118, 189] on span "Main content" at bounding box center [87, 196] width 136 height 15
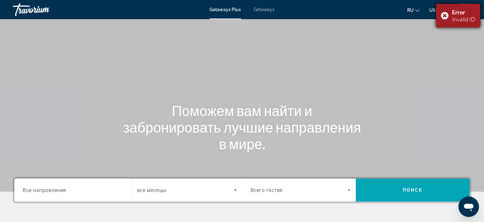
click at [445, 15] on div "Error Invalid ID" at bounding box center [458, 16] width 44 height 24
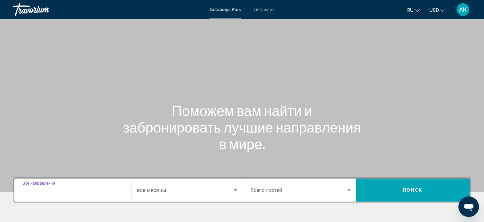
click at [100, 188] on input "Destination Все направления" at bounding box center [73, 191] width 100 height 8
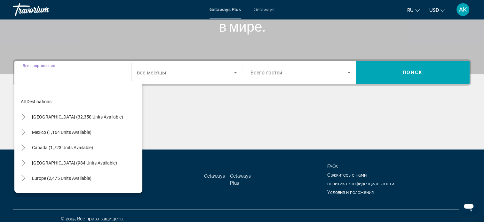
scroll to position [123, 0]
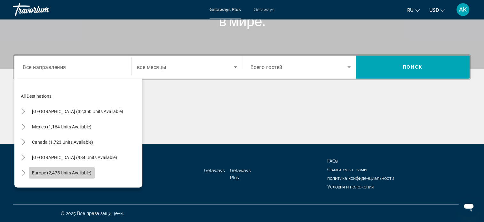
click at [67, 173] on span "Europe (2,475 units available)" at bounding box center [61, 172] width 59 height 5
type input "**********"
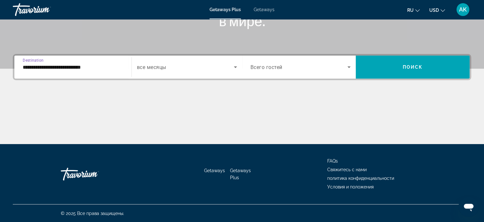
click at [235, 67] on icon "Search widget" at bounding box center [235, 68] width 3 height 2
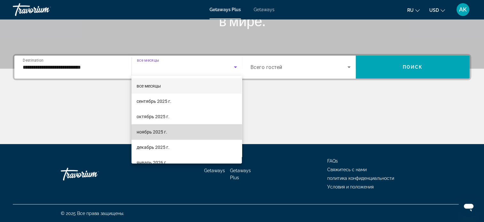
click at [192, 130] on mat-option "ноябрь 2025 г." at bounding box center [186, 131] width 110 height 15
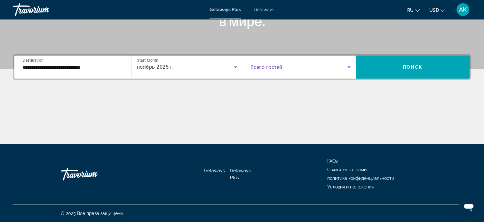
click at [349, 67] on icon "Search widget" at bounding box center [348, 68] width 3 height 2
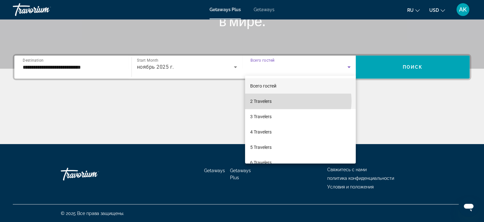
click at [293, 101] on mat-option "2 Travelers" at bounding box center [300, 101] width 111 height 15
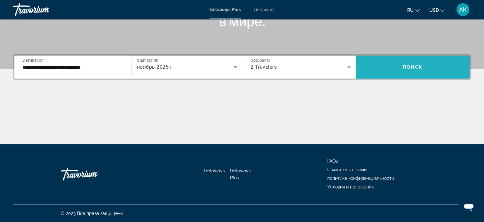
click at [407, 66] on span "Поиск" at bounding box center [413, 67] width 20 height 5
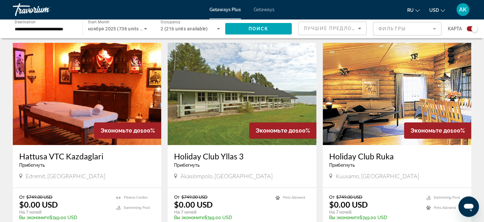
scroll to position [192, 0]
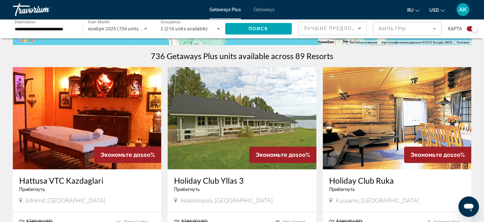
click at [73, 113] on img "Main content" at bounding box center [87, 118] width 148 height 102
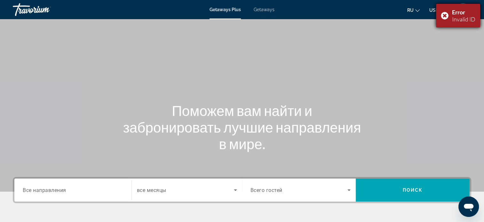
click at [445, 13] on div "Error Invalid ID" at bounding box center [458, 16] width 44 height 24
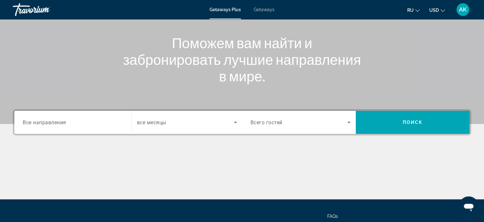
scroll to position [96, 0]
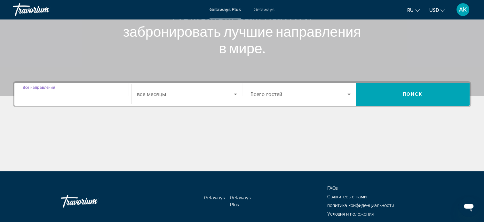
click at [101, 95] on input "Destination Все направления" at bounding box center [73, 95] width 100 height 8
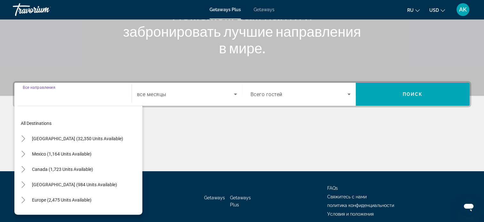
scroll to position [123, 0]
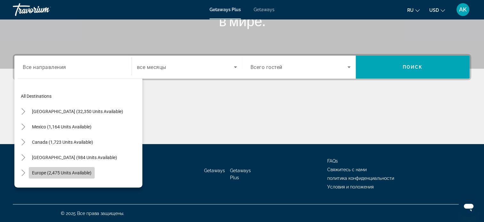
drag, startPoint x: 67, startPoint y: 171, endPoint x: 125, endPoint y: 153, distance: 60.8
click at [68, 171] on span "Europe (2,475 units available)" at bounding box center [61, 172] width 59 height 5
type input "**********"
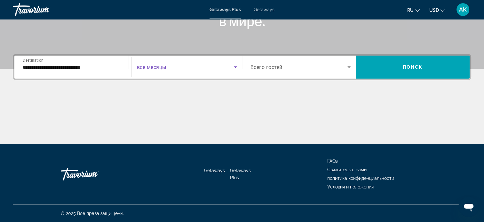
click at [236, 65] on icon "Search widget" at bounding box center [236, 67] width 8 height 8
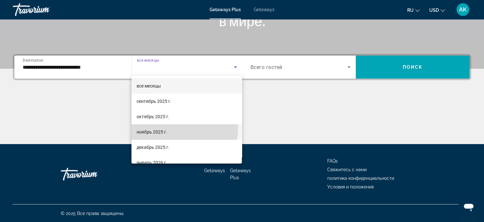
click at [180, 129] on mat-option "ноябрь 2025 г." at bounding box center [186, 131] width 110 height 15
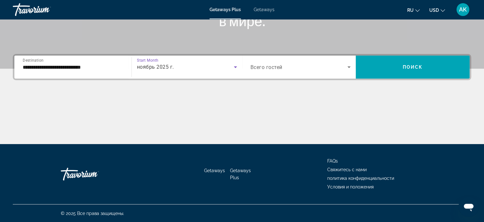
click at [348, 67] on icon "Search widget" at bounding box center [349, 67] width 8 height 8
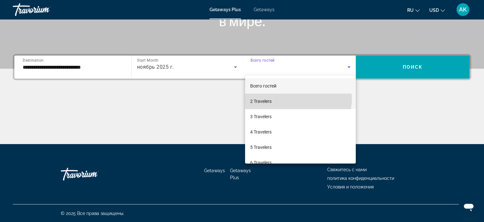
click at [298, 99] on mat-option "2 Travelers" at bounding box center [300, 101] width 111 height 15
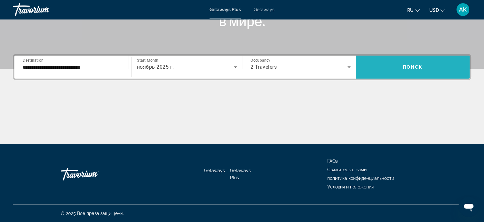
click at [408, 65] on span "Поиск" at bounding box center [413, 67] width 20 height 5
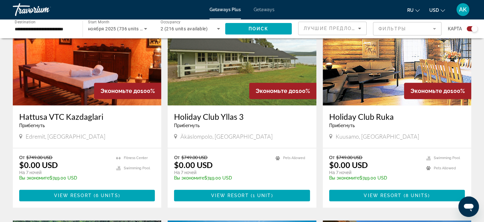
scroll to position [288, 0]
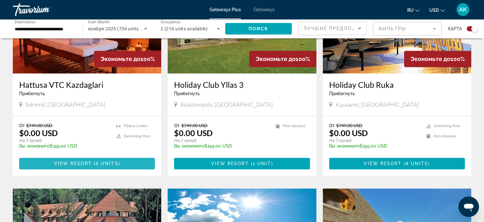
click at [86, 164] on span "View Resort" at bounding box center [73, 163] width 38 height 5
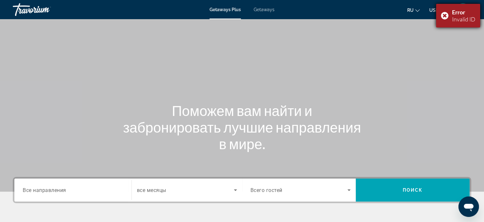
click at [444, 14] on div "Error Invalid ID" at bounding box center [458, 16] width 44 height 24
